Goal: Information Seeking & Learning: Learn about a topic

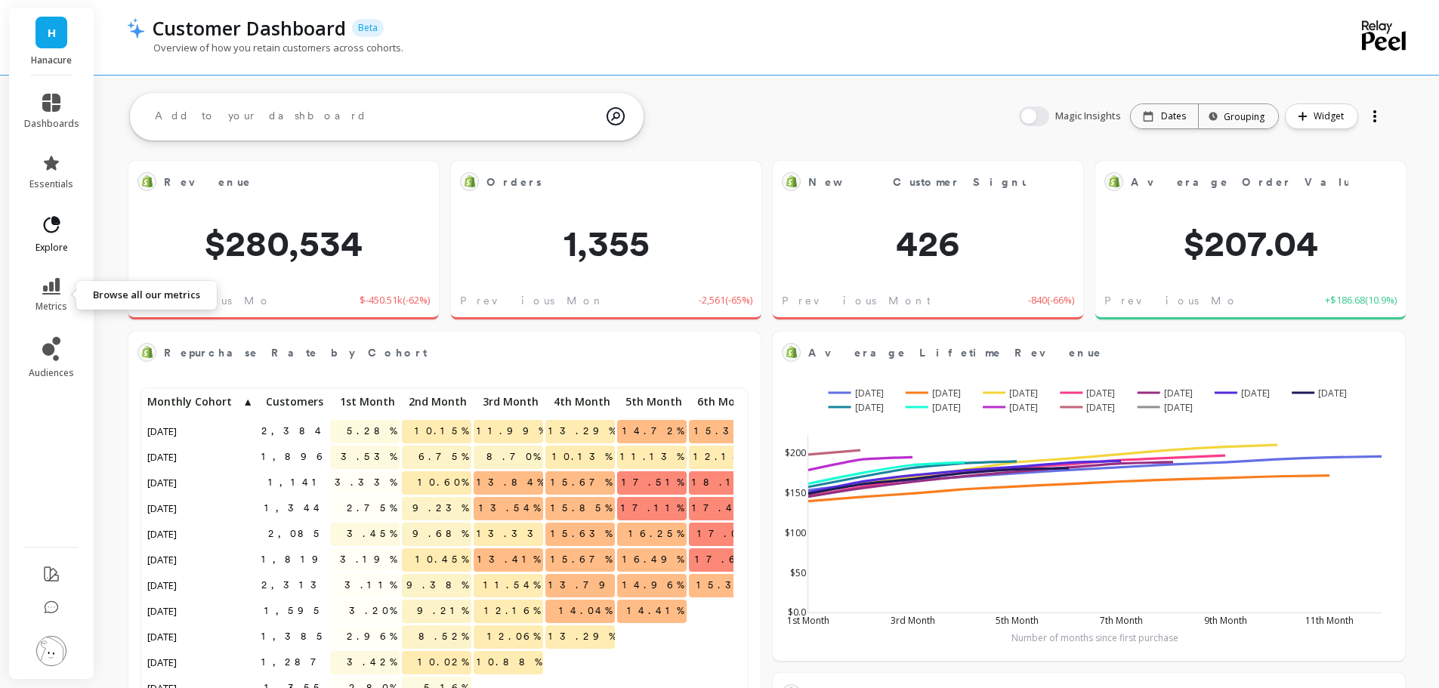
scroll to position [404, 578]
click at [50, 168] on icon at bounding box center [51, 163] width 15 height 14
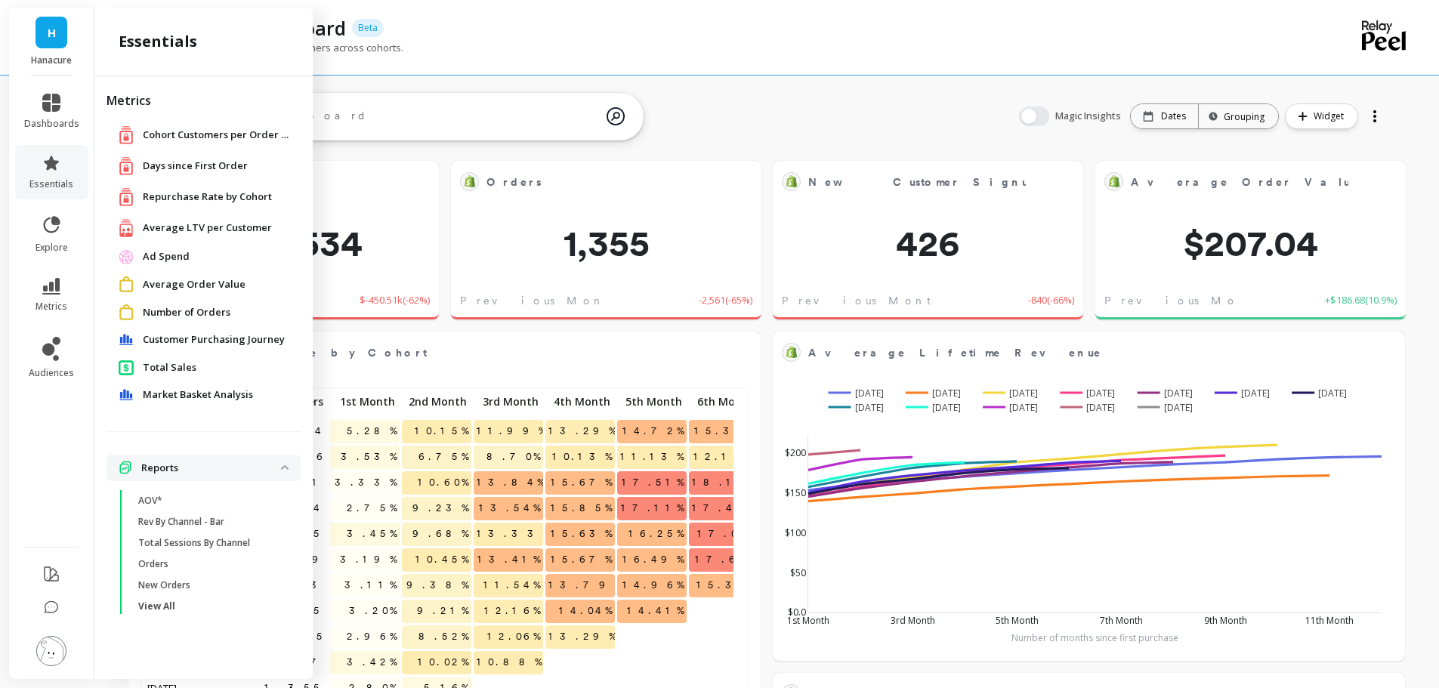
click at [154, 366] on span "Total Sales" at bounding box center [170, 367] width 54 height 15
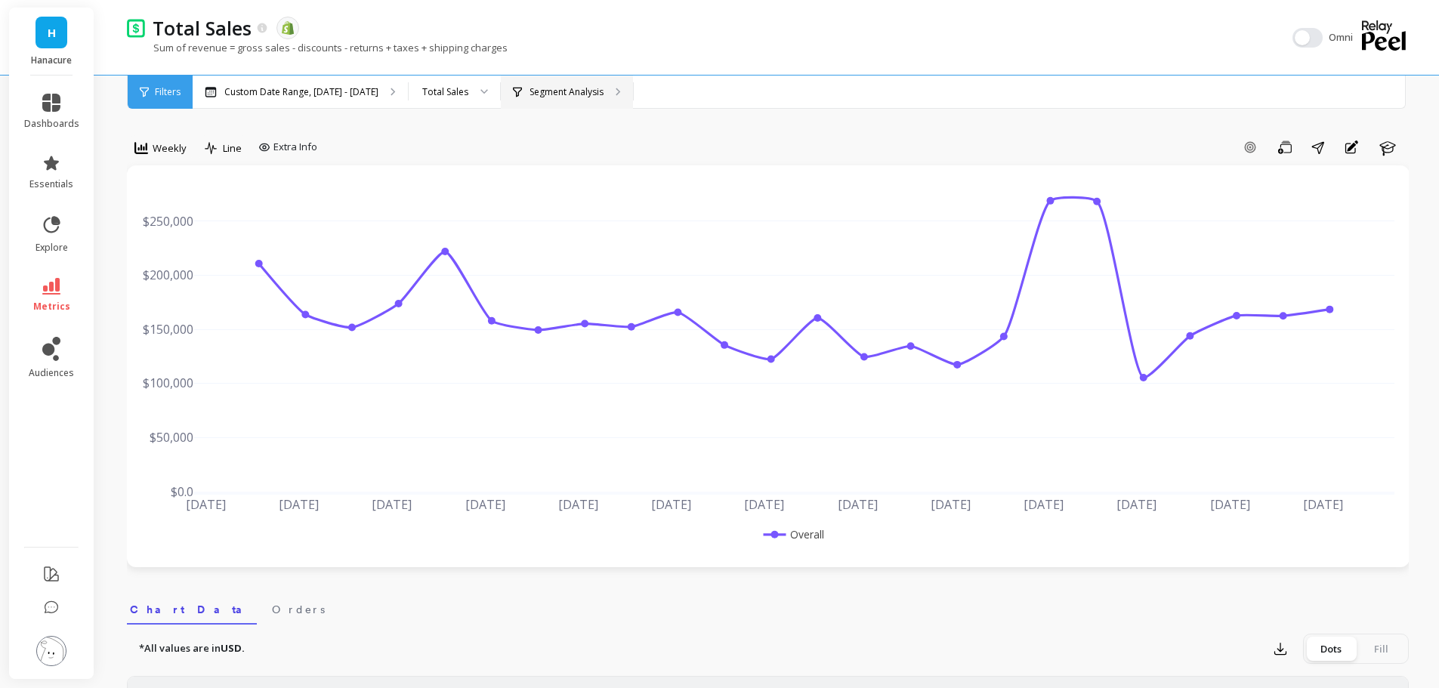
click at [542, 85] on div "Segment Analysis" at bounding box center [567, 92] width 132 height 33
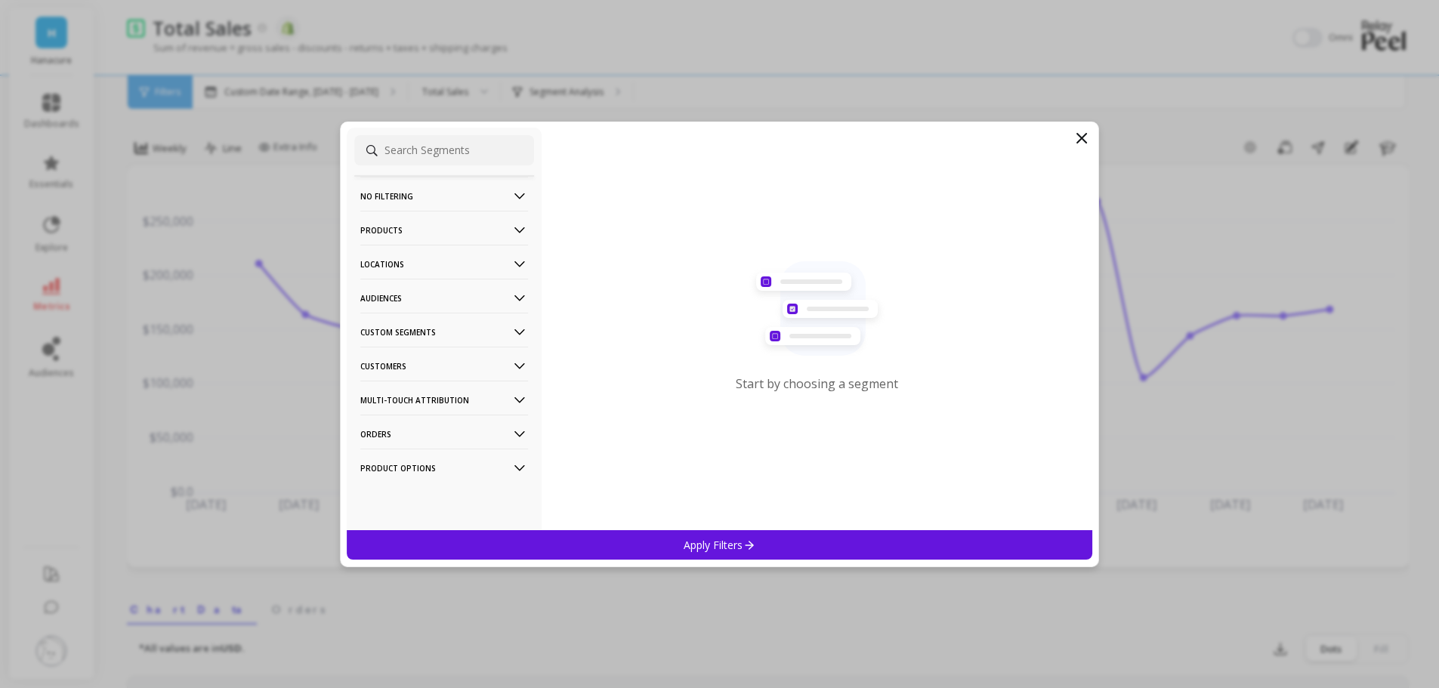
click at [406, 217] on p "Products" at bounding box center [444, 230] width 168 height 39
click at [400, 358] on div "SKUs" at bounding box center [444, 365] width 180 height 24
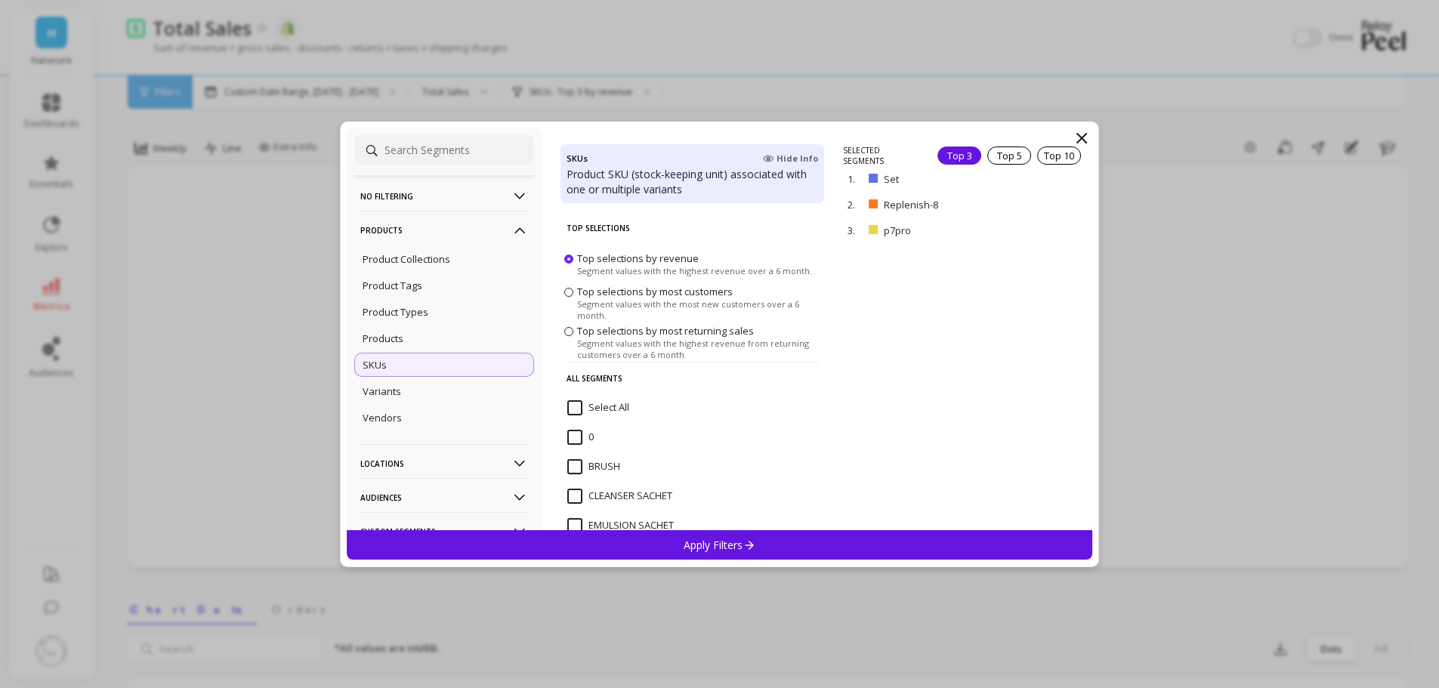
click at [405, 147] on input at bounding box center [444, 150] width 180 height 30
paste input "p7pro-pep-adv"
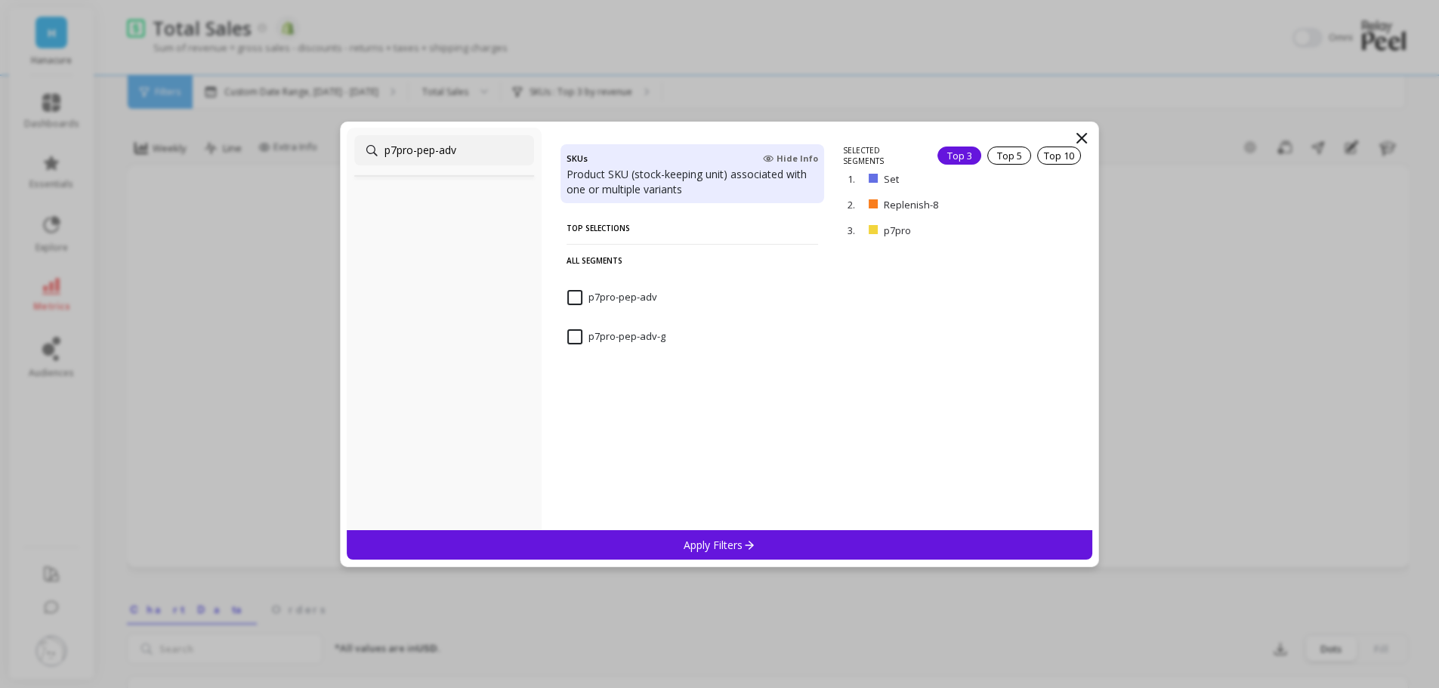
type input "p7pro-pep-adv"
click at [574, 291] on input "p7pro-pep-adv" at bounding box center [612, 297] width 90 height 15
click at [573, 334] on input "p7pro-pep-adv-g" at bounding box center [616, 336] width 98 height 15
click at [1038, 153] on p "remove" at bounding box center [1048, 157] width 39 height 11
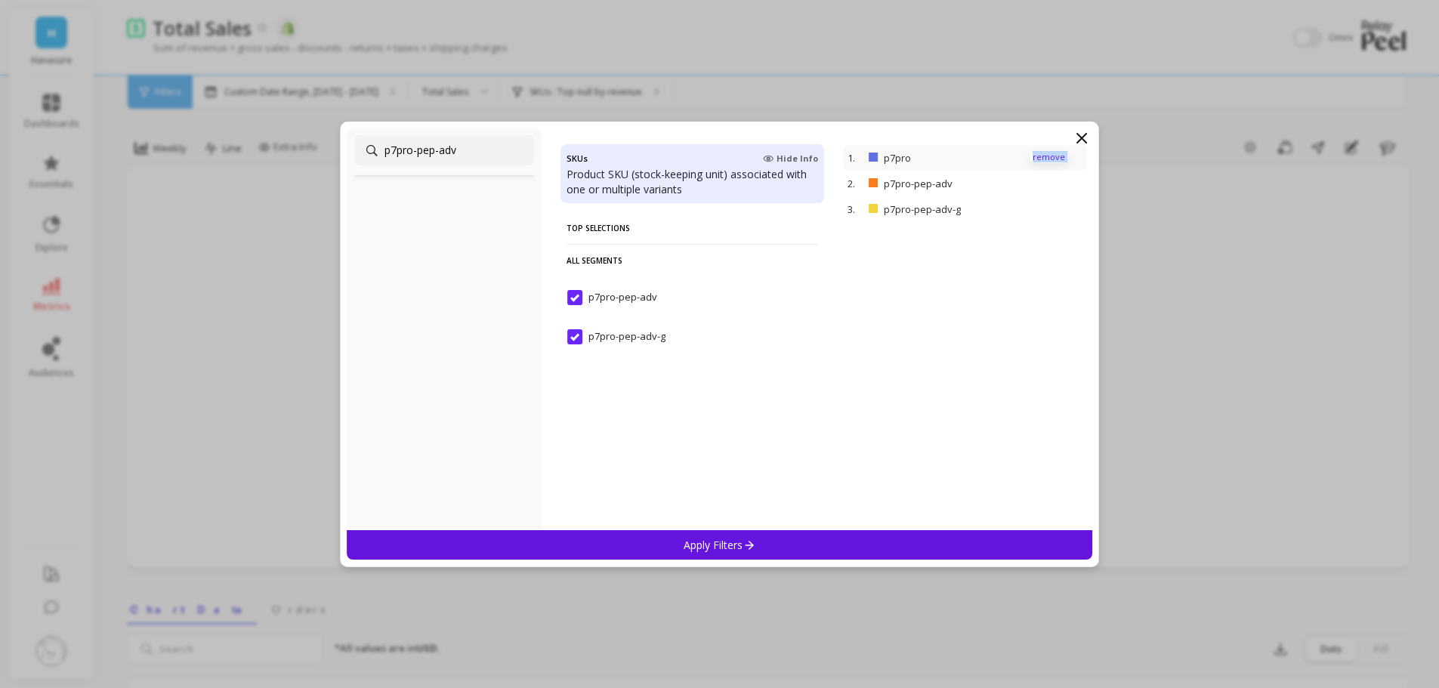
click at [1038, 153] on p "remove" at bounding box center [1048, 157] width 39 height 11
click at [760, 554] on div "Apply Filters" at bounding box center [720, 544] width 746 height 29
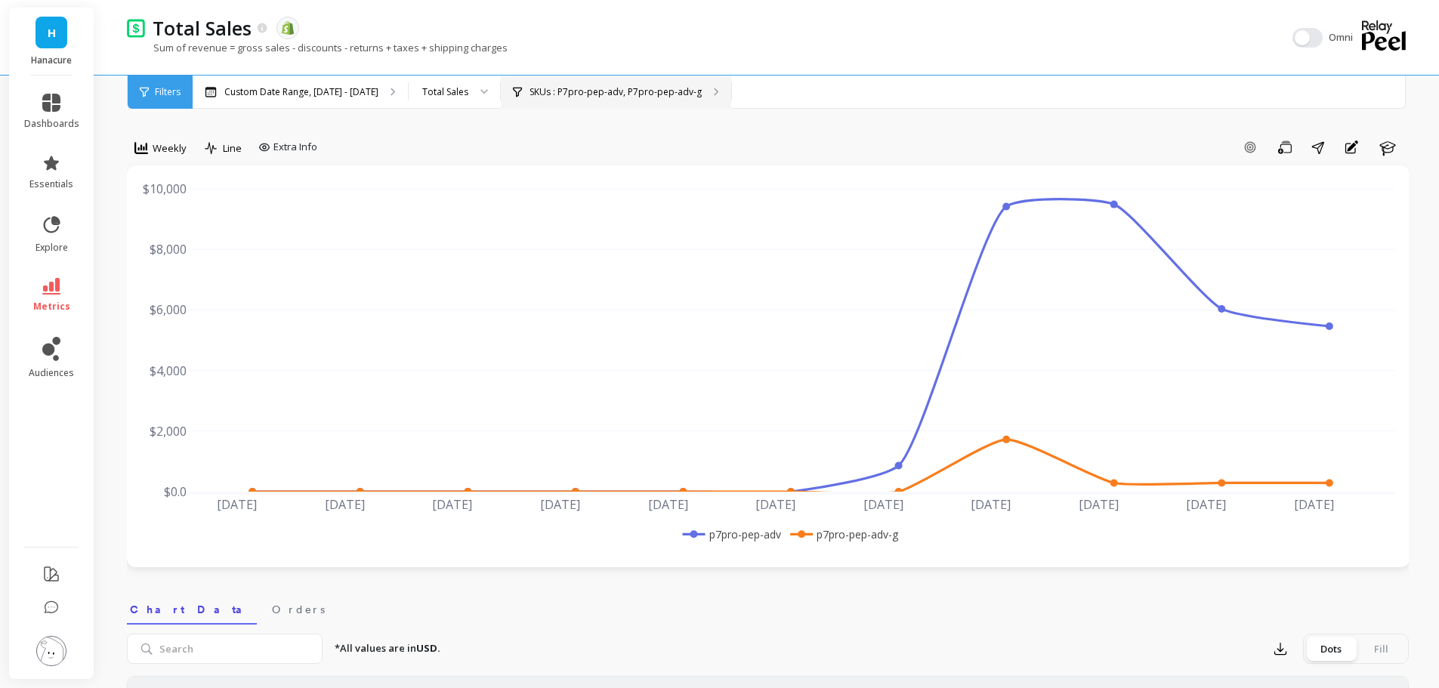
click at [538, 94] on p "SKUs : P7pro-pep-adv, P7pro-pep-adv-g" at bounding box center [615, 92] width 172 height 12
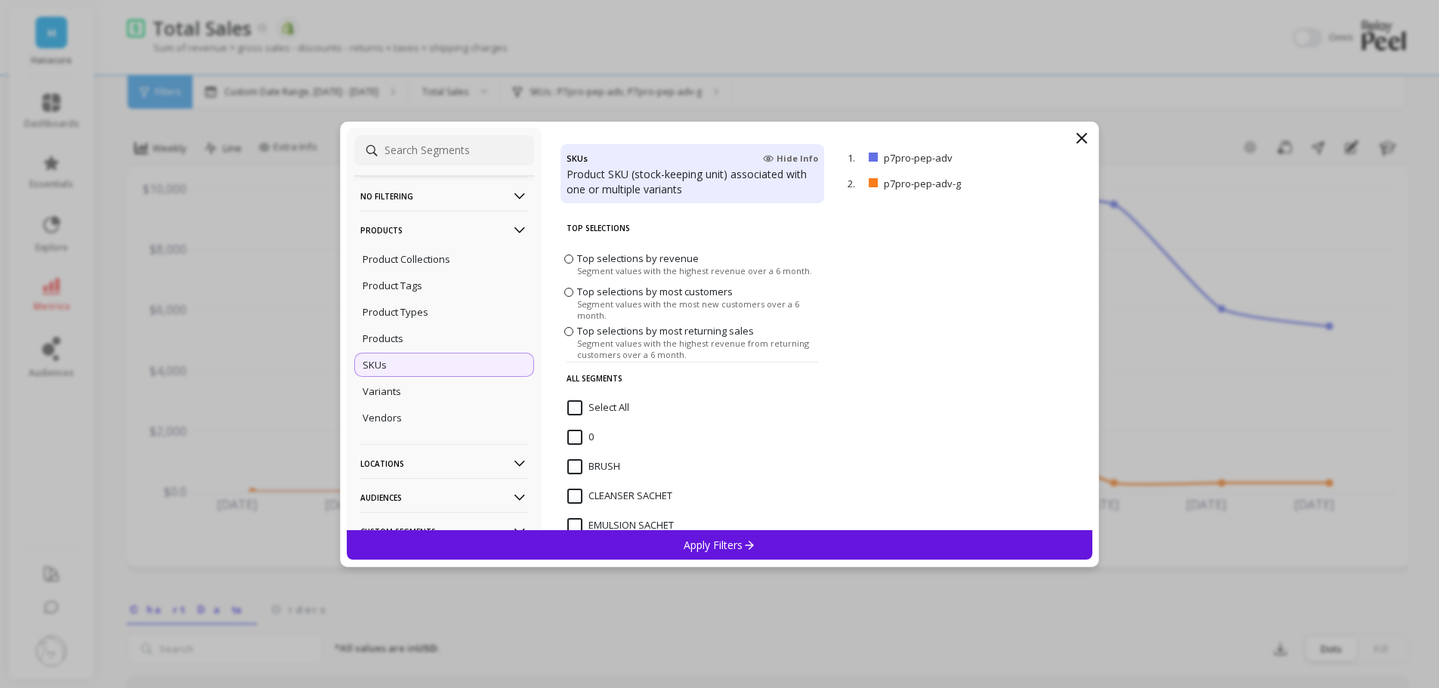
click at [439, 161] on input at bounding box center [444, 150] width 180 height 30
paste input "p7pro-pep"
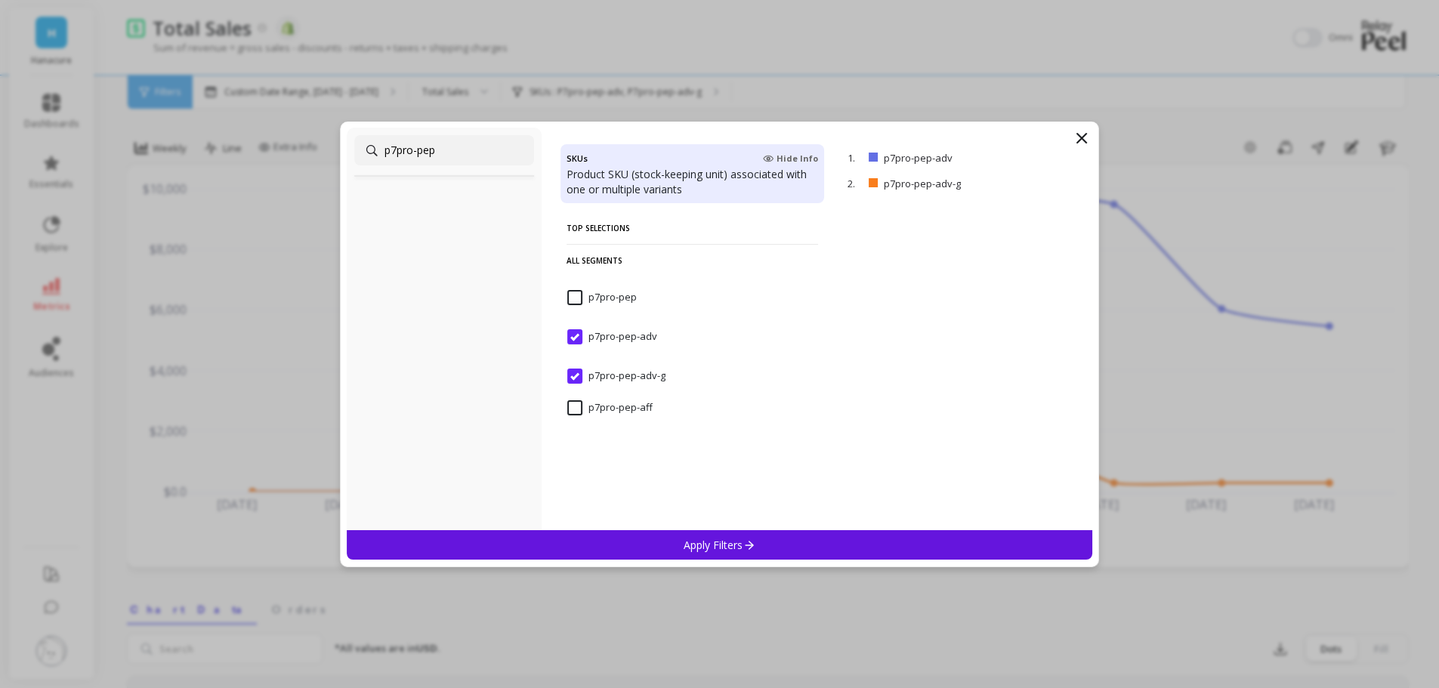
type input "p7pro-pep"
click at [580, 301] on input "p7pro-pep" at bounding box center [601, 297] width 69 height 15
click at [686, 549] on p "Apply Filters" at bounding box center [719, 545] width 72 height 14
